Goal: Task Accomplishment & Management: Use online tool/utility

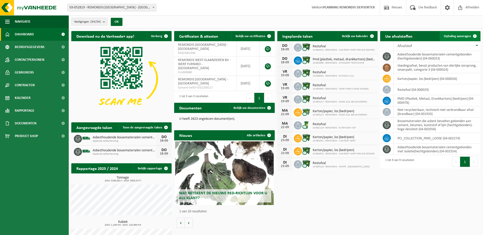
click at [454, 36] on span "Ophaling aanvragen" at bounding box center [457, 36] width 27 height 3
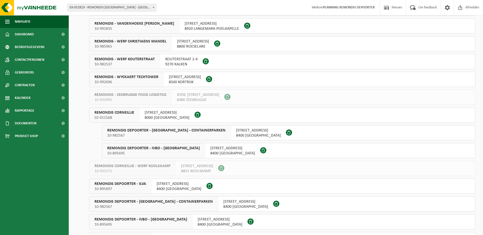
scroll to position [331, 0]
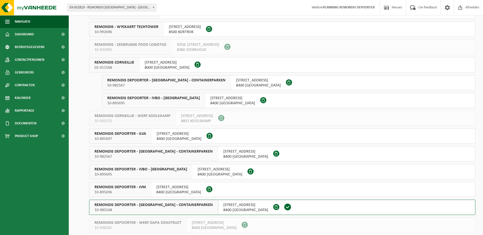
click at [157, 84] on span "10-982567" at bounding box center [166, 85] width 118 height 5
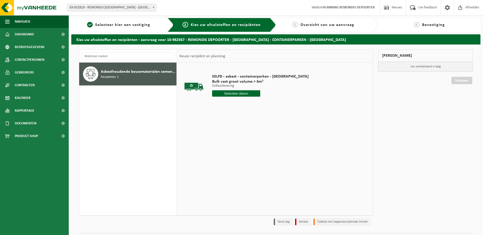
click at [224, 91] on input "text" at bounding box center [236, 93] width 48 height 6
click at [244, 139] on div "18" at bounding box center [243, 139] width 9 height 8
type input "Van 2025-09-18"
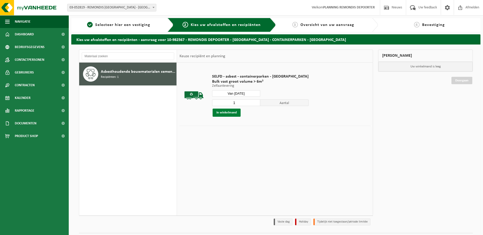
click at [231, 114] on button "In winkelmand" at bounding box center [227, 113] width 28 height 8
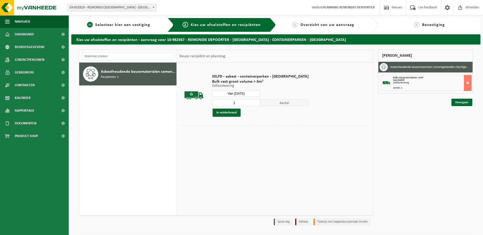
click at [130, 22] on link "1 Selecteer hier een vestiging" at bounding box center [119, 25] width 90 height 6
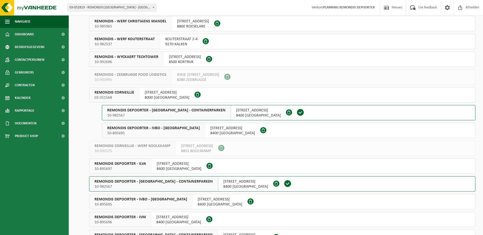
scroll to position [306, 0]
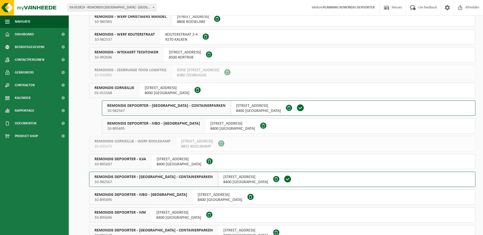
click at [170, 130] on span "10-895695" at bounding box center [153, 128] width 93 height 5
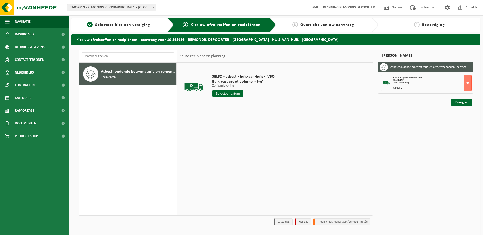
click at [226, 94] on input "text" at bounding box center [227, 93] width 31 height 6
click at [245, 141] on div "18" at bounding box center [243, 139] width 9 height 8
type input "Van [DATE]"
click at [234, 114] on button "In winkelmand" at bounding box center [227, 113] width 28 height 8
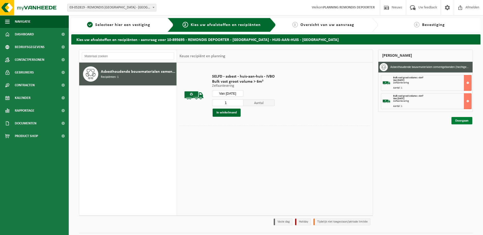
click at [464, 122] on link "Doorgaan" at bounding box center [462, 120] width 21 height 7
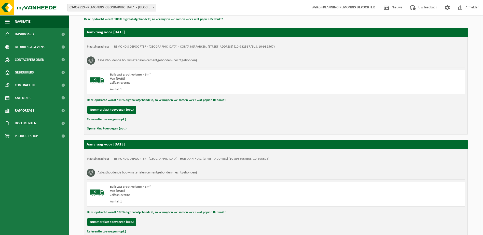
scroll to position [121, 0]
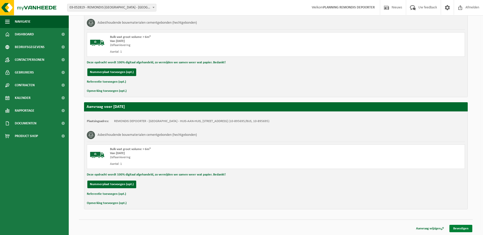
click at [464, 227] on link "Bevestigen" at bounding box center [461, 228] width 23 height 7
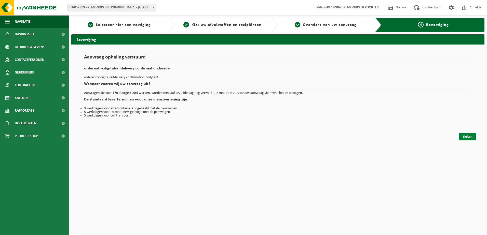
click at [460, 137] on link "Sluiten" at bounding box center [467, 136] width 17 height 7
